Goal: Transaction & Acquisition: Download file/media

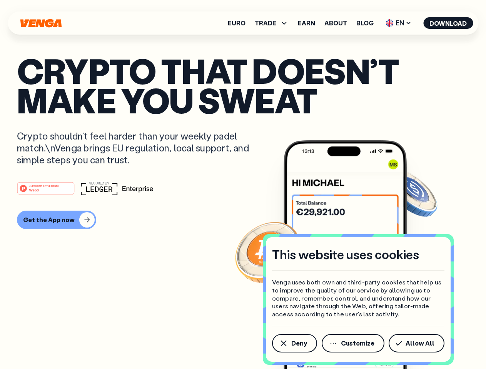
click at [243, 185] on div "#1 PRODUCT OF THE MONTH Web3" at bounding box center [243, 189] width 452 height 14
click at [294, 344] on span "Deny" at bounding box center [299, 343] width 16 height 6
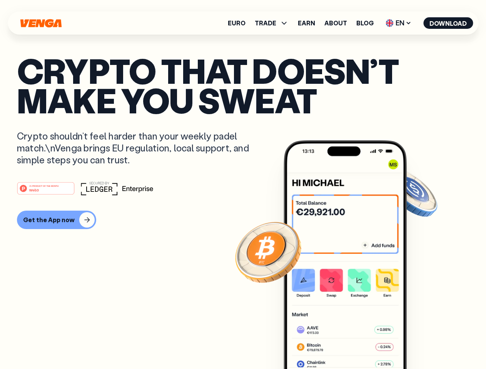
click at [354, 344] on img at bounding box center [345, 269] width 123 height 258
click at [418, 344] on article "Crypto that doesn’t make you sweat Crypto shouldn’t feel harder than your weekl…" at bounding box center [243, 200] width 452 height 289
click at [274, 23] on span "TRADE" at bounding box center [266, 23] width 22 height 6
click at [399, 23] on span "EN" at bounding box center [398, 23] width 31 height 12
click at [448, 23] on button "Download" at bounding box center [448, 23] width 50 height 12
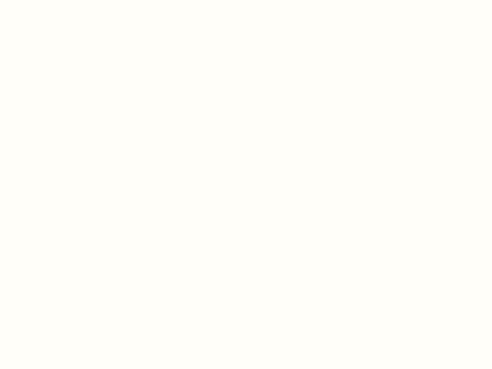
click at [243, 0] on html "This website uses cookies Venga uses both own and third-party cookies that help…" at bounding box center [246, 0] width 492 height 0
click at [55, 0] on html "This website uses cookies Venga uses both own and third-party cookies that help…" at bounding box center [246, 0] width 492 height 0
click at [47, 0] on html "This website uses cookies Venga uses both own and third-party cookies that help…" at bounding box center [246, 0] width 492 height 0
